Goal: Task Accomplishment & Management: Manage account settings

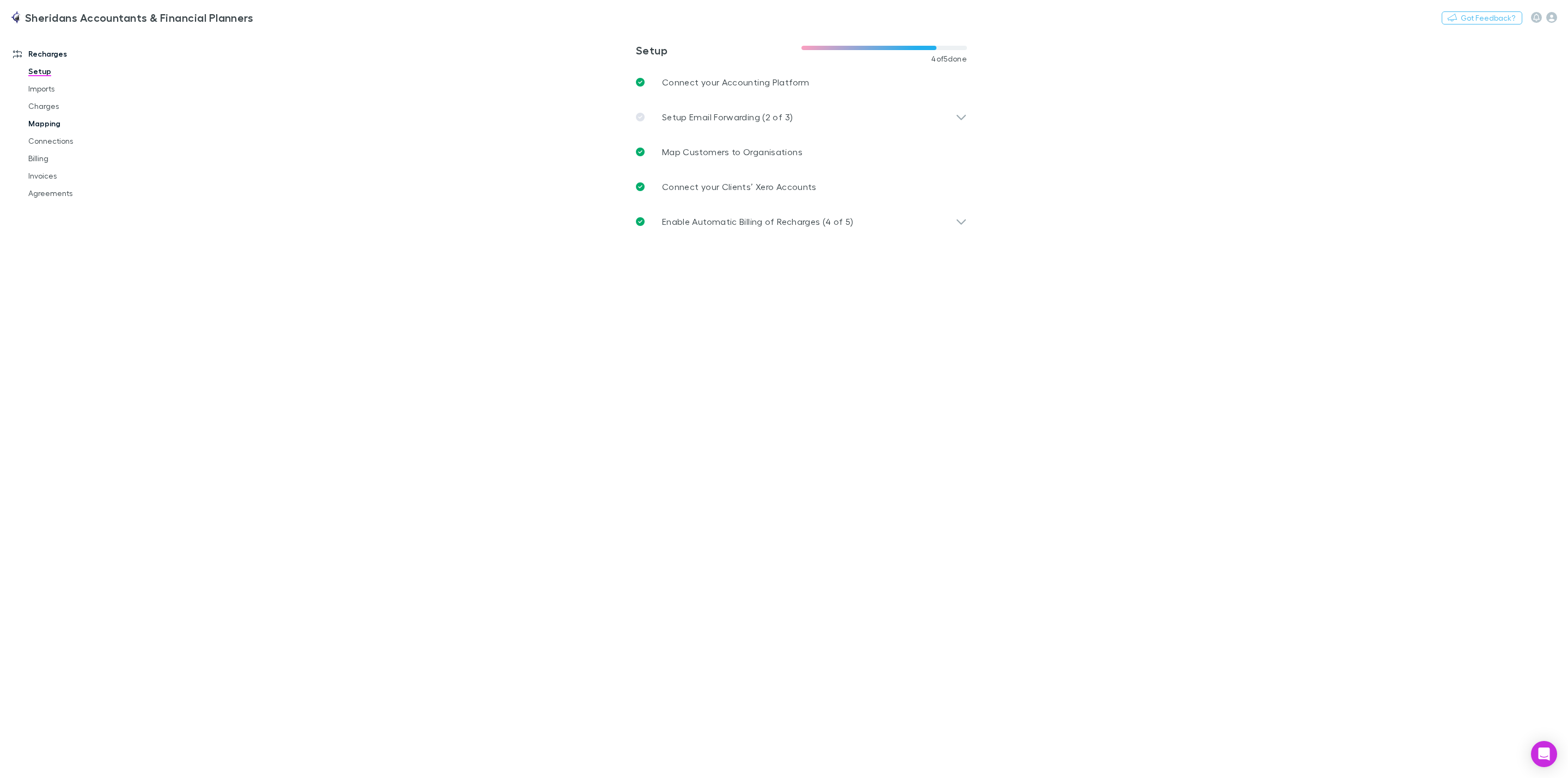
click at [41, 122] on link "Mapping" at bounding box center [88, 124] width 141 height 18
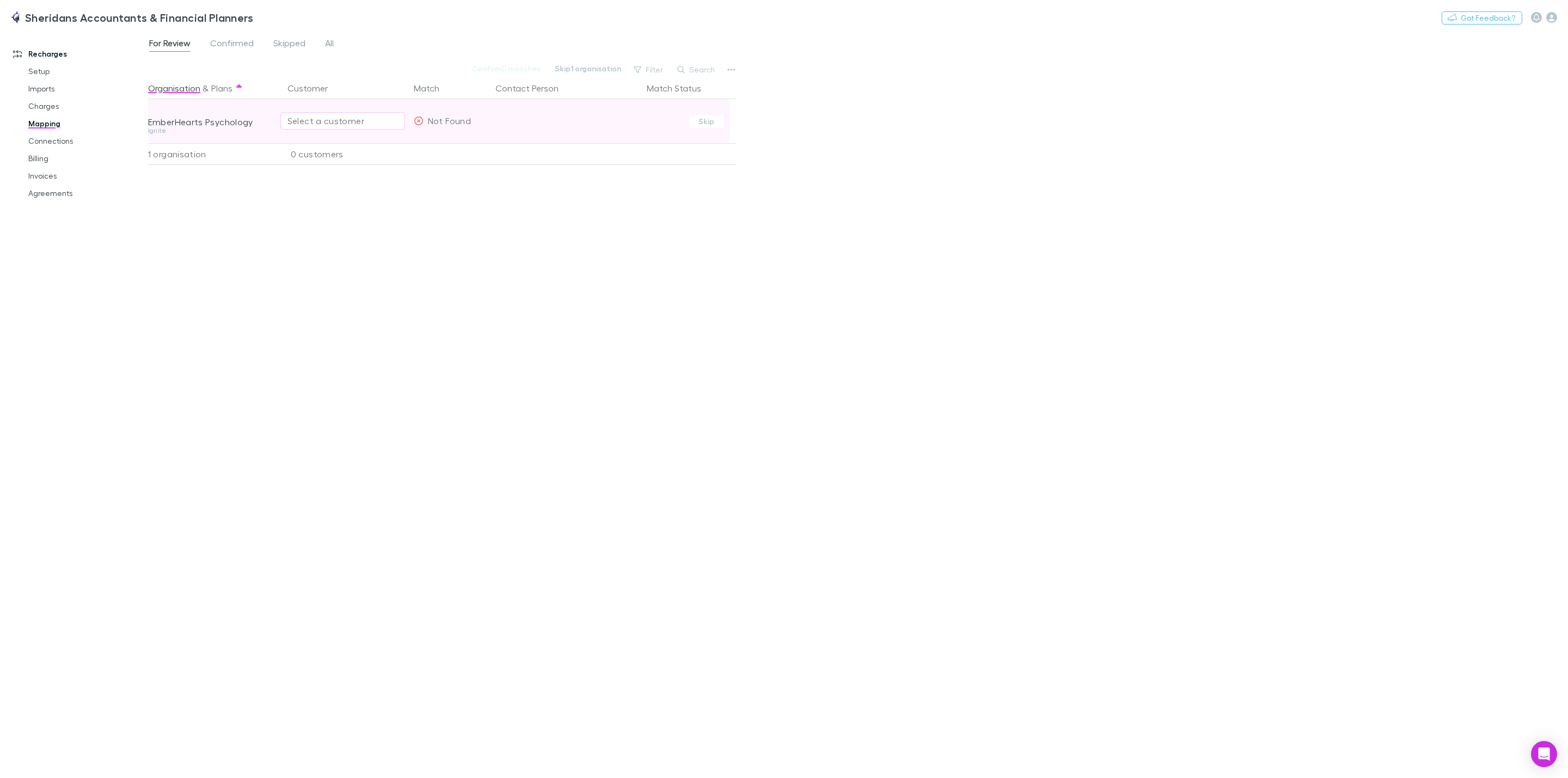
click at [366, 113] on button "Select a customer" at bounding box center [343, 121] width 125 height 18
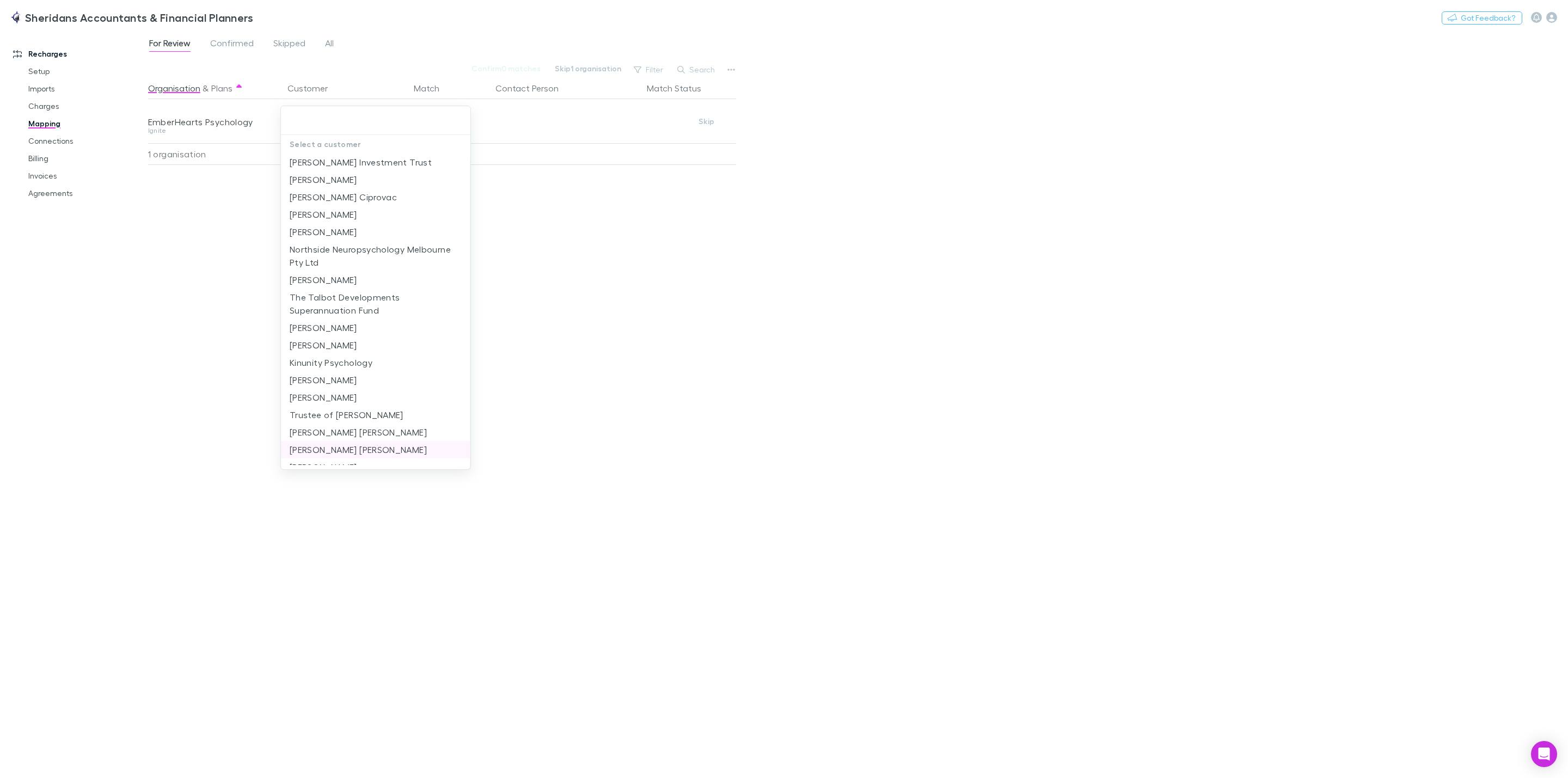
click at [282, 455] on li "[PERSON_NAME] [PERSON_NAME]" at bounding box center [376, 449] width 189 height 18
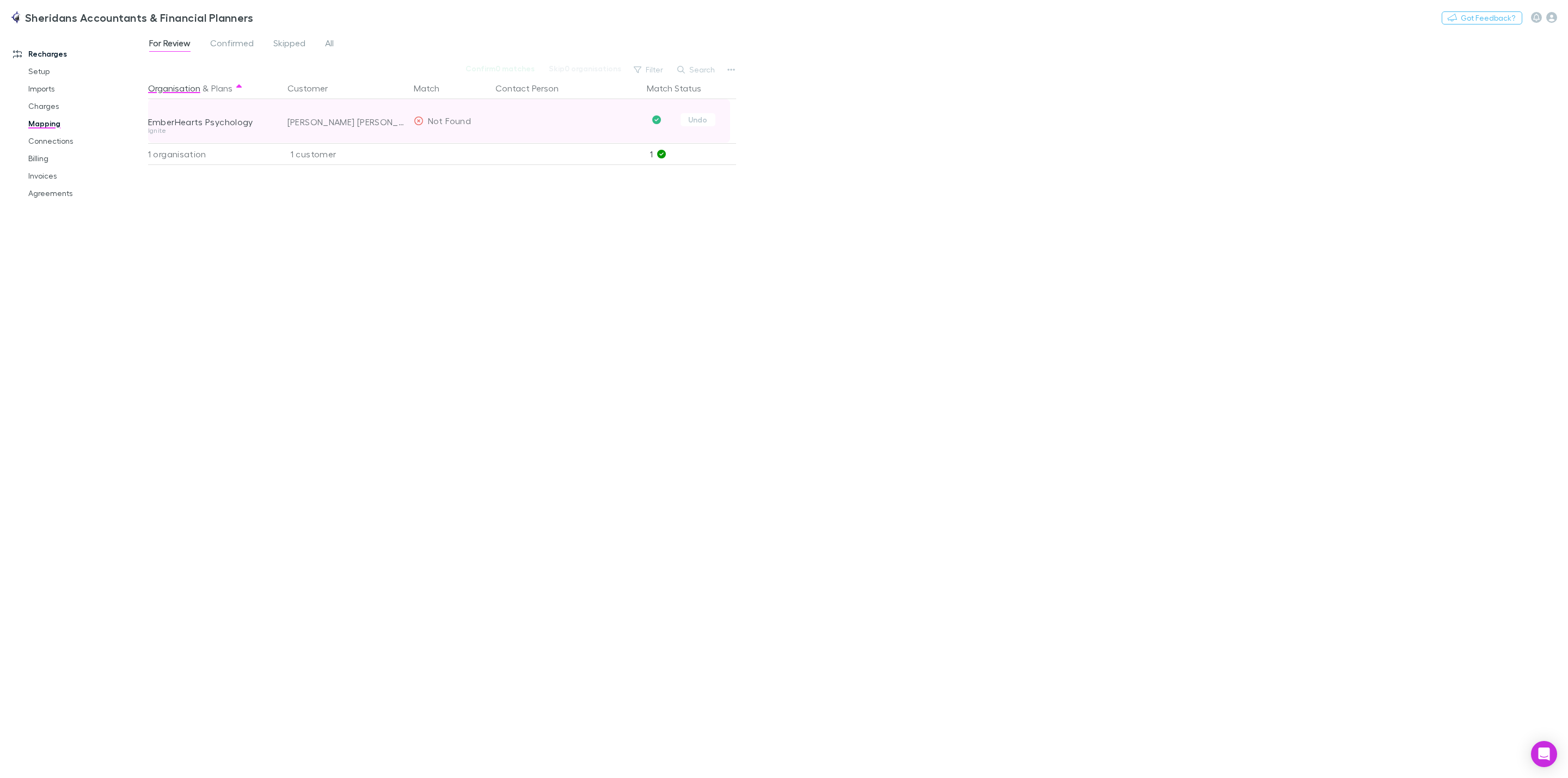
click at [304, 122] on div "[PERSON_NAME] [PERSON_NAME]" at bounding box center [346, 122] width 117 height 44
click at [417, 123] on icon at bounding box center [419, 121] width 10 height 9
click at [704, 121] on button "Undo" at bounding box center [698, 119] width 35 height 13
click at [381, 258] on div "Organisation & Plans Customer Match Contact Person Match Status EmberHearts Psy…" at bounding box center [443, 423] width 590 height 692
click at [318, 121] on div "[PERSON_NAME] [PERSON_NAME]" at bounding box center [332, 121] width 89 height 13
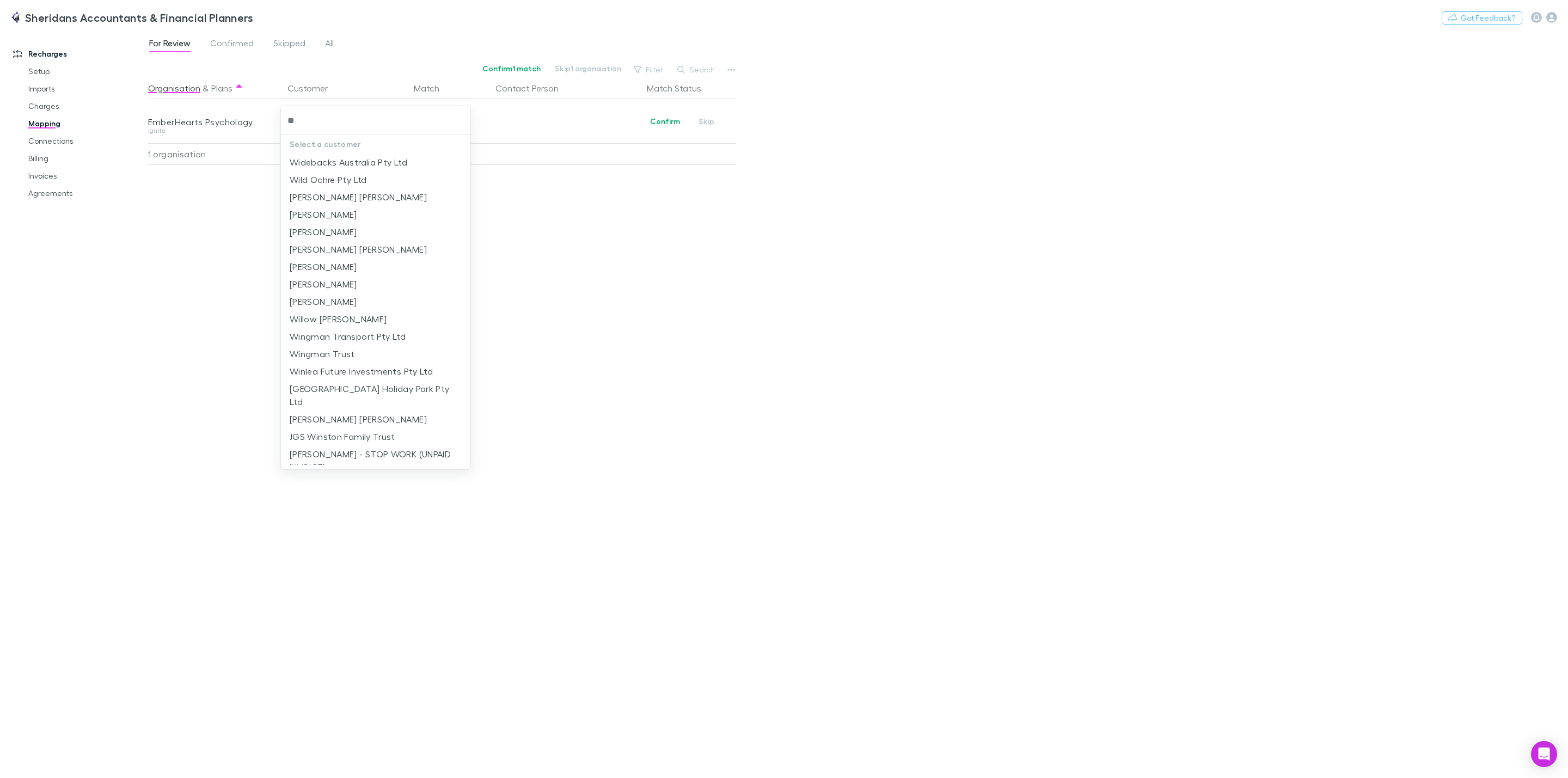
type input "*"
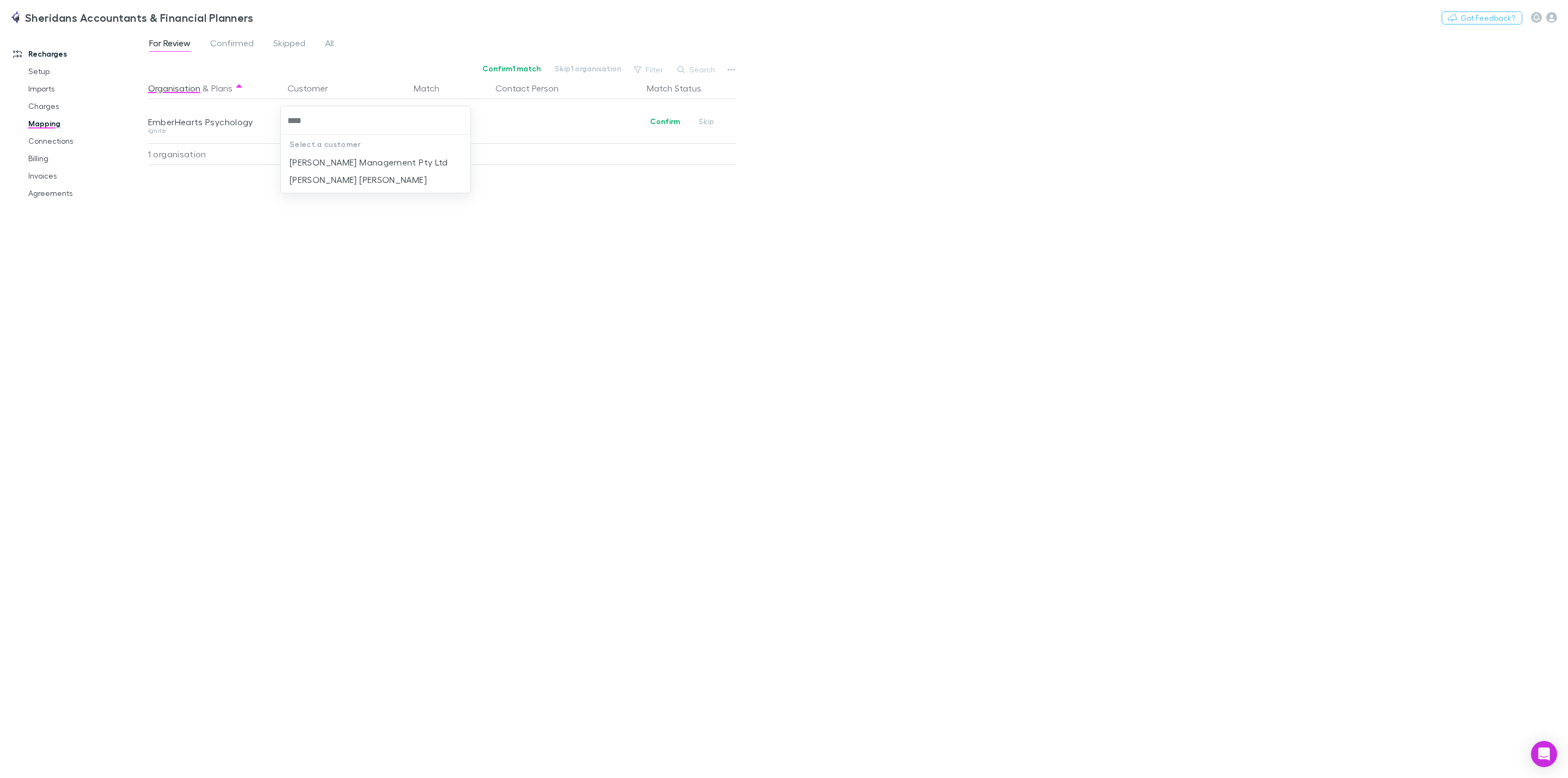
type input "*****"
click at [346, 165] on li "[PERSON_NAME] Management Pty Ltd" at bounding box center [376, 162] width 189 height 18
click at [444, 392] on div "Organisation & Plans Customer Match Contact Person Match Status EmberHearts Psy…" at bounding box center [443, 423] width 590 height 692
drag, startPoint x: 281, startPoint y: 281, endPoint x: 286, endPoint y: 263, distance: 18.7
click at [281, 281] on div "Organisation & Plans Customer Match Contact Person Match Status EmberHearts Psy…" at bounding box center [443, 423] width 590 height 692
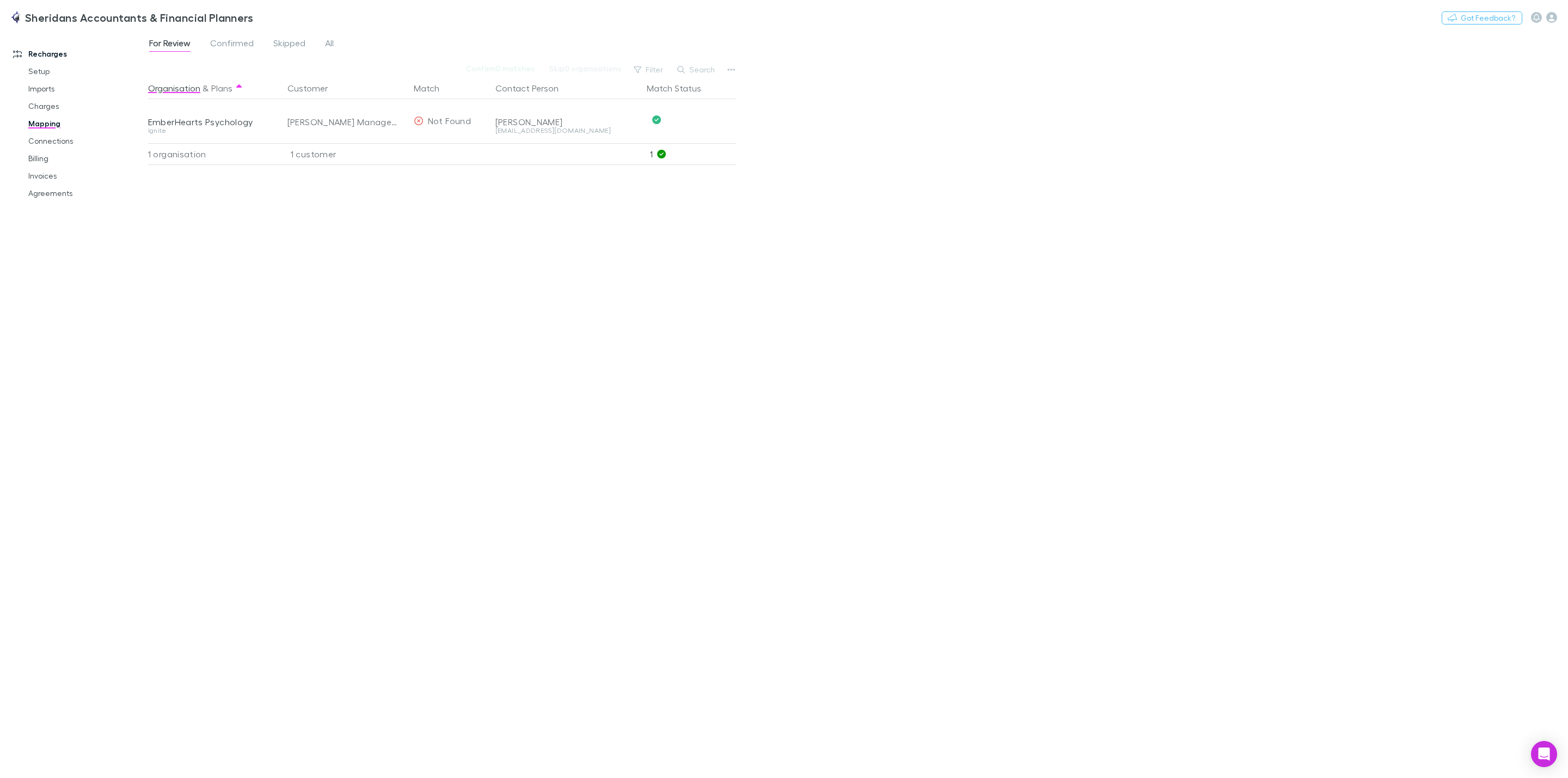
click at [466, 347] on div "Organisation & Plans Customer Match Contact Person Match Status EmberHearts Psy…" at bounding box center [443, 423] width 590 height 692
click at [421, 401] on div "Organisation & Plans Customer Match Contact Person Match Status EmberHearts Psy…" at bounding box center [443, 423] width 590 height 692
click at [1150, 513] on div "For Review Confirmed Skipped All Confirm 0 matches Skip 0 organisations Filter …" at bounding box center [858, 404] width 1420 height 748
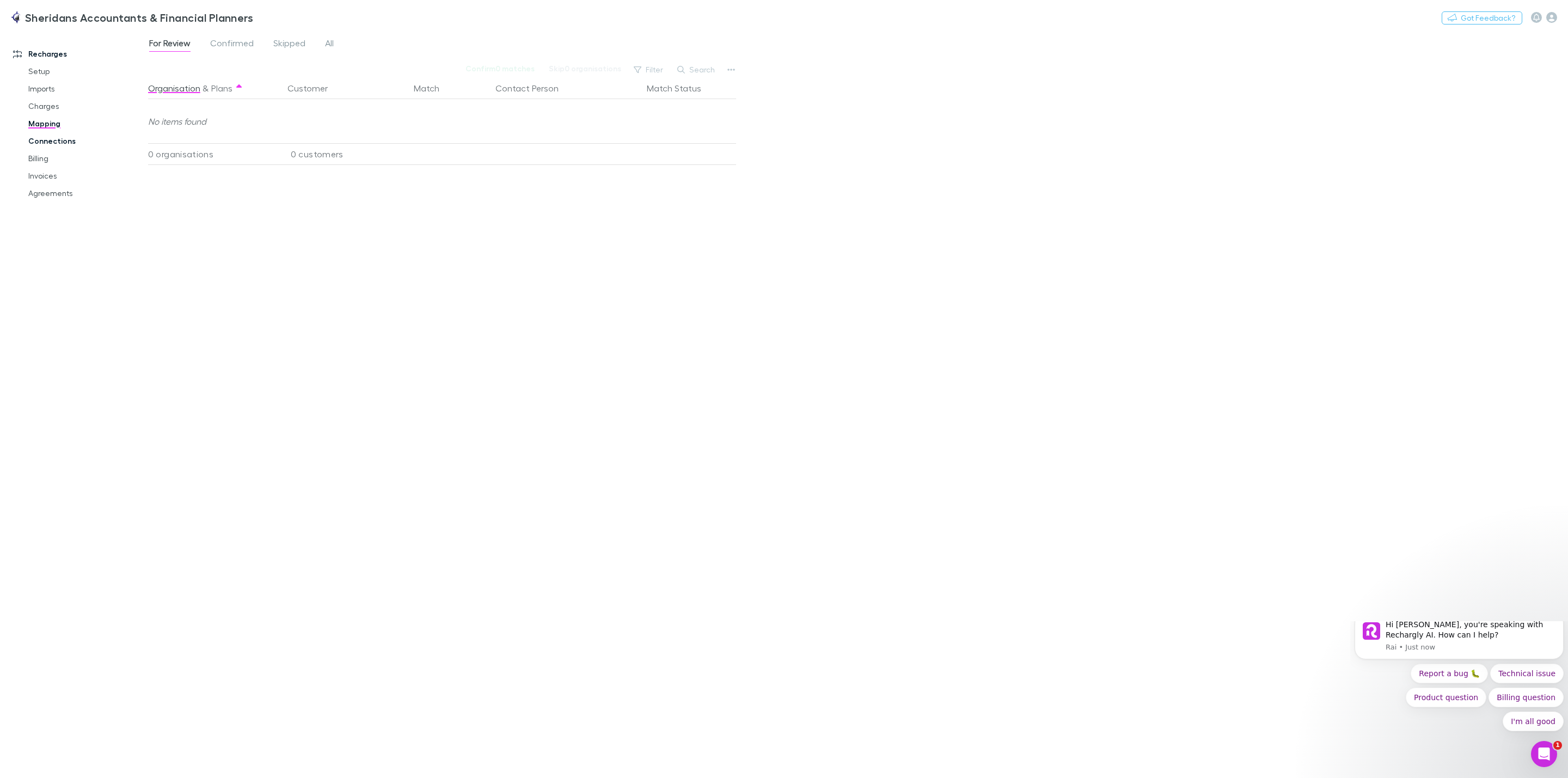
click at [43, 141] on link "Connections" at bounding box center [88, 141] width 141 height 18
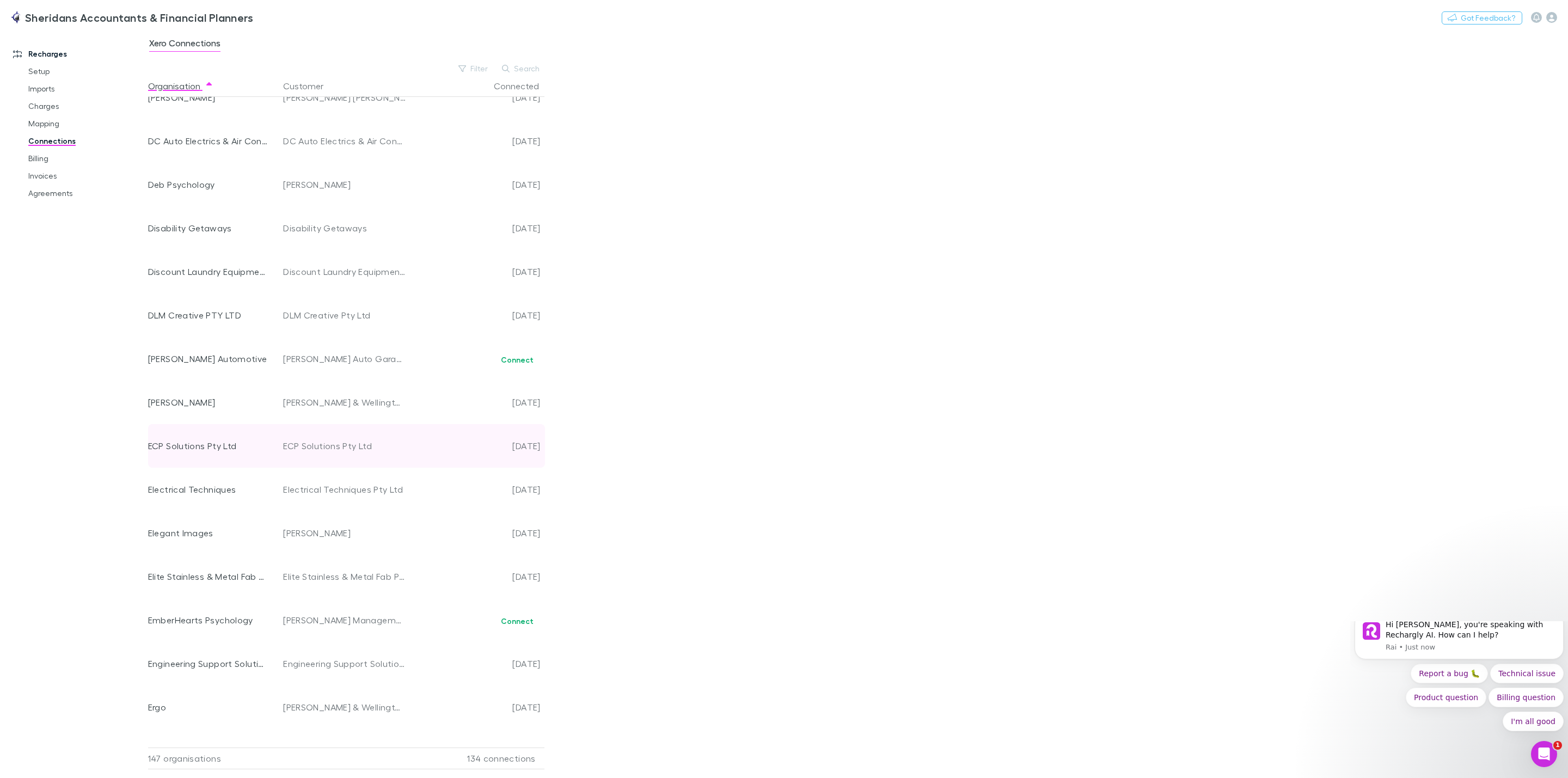
scroll to position [1470, 0]
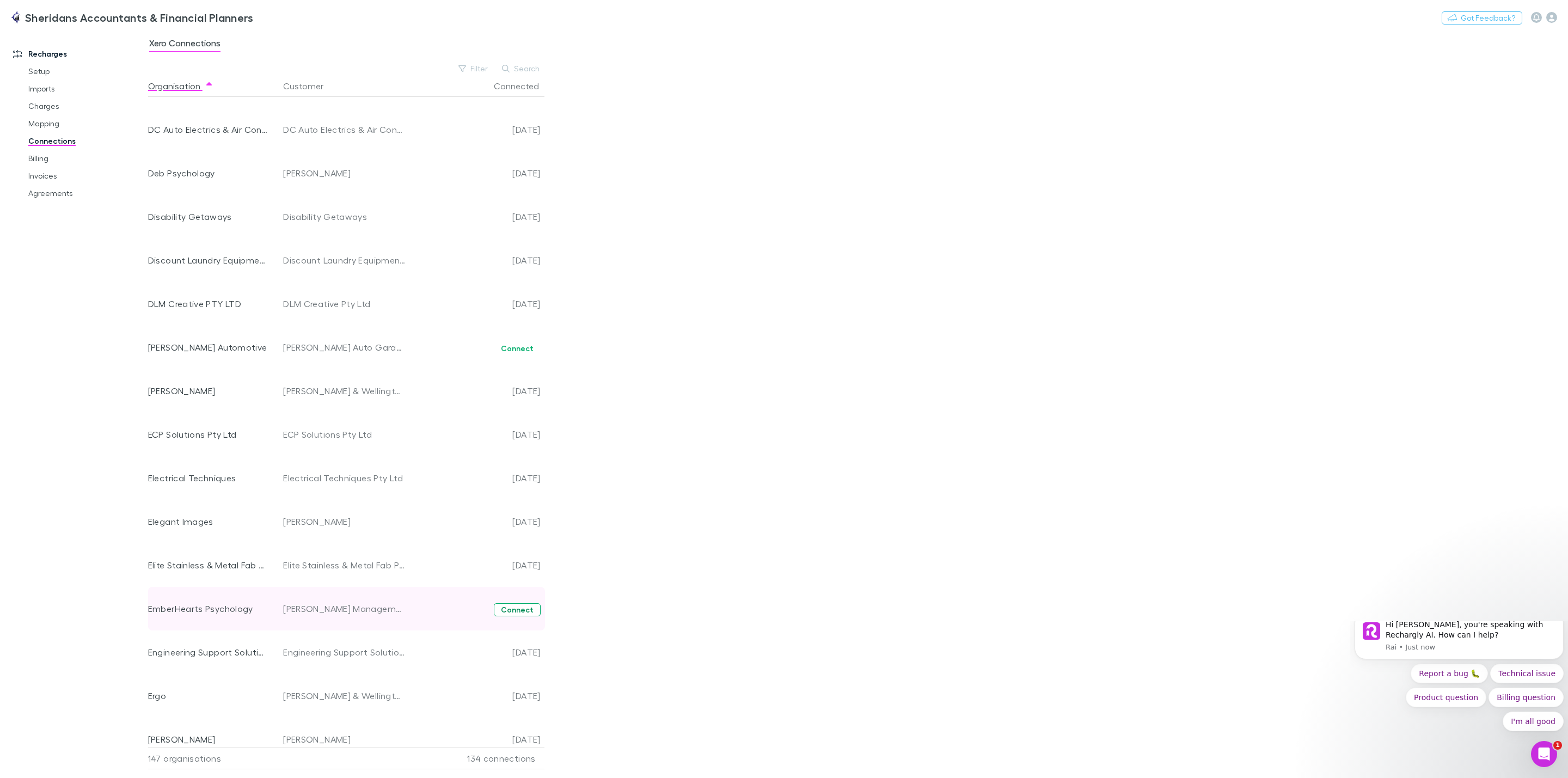
click at [513, 608] on button "Connect" at bounding box center [517, 609] width 47 height 13
